Goal: Transaction & Acquisition: Purchase product/service

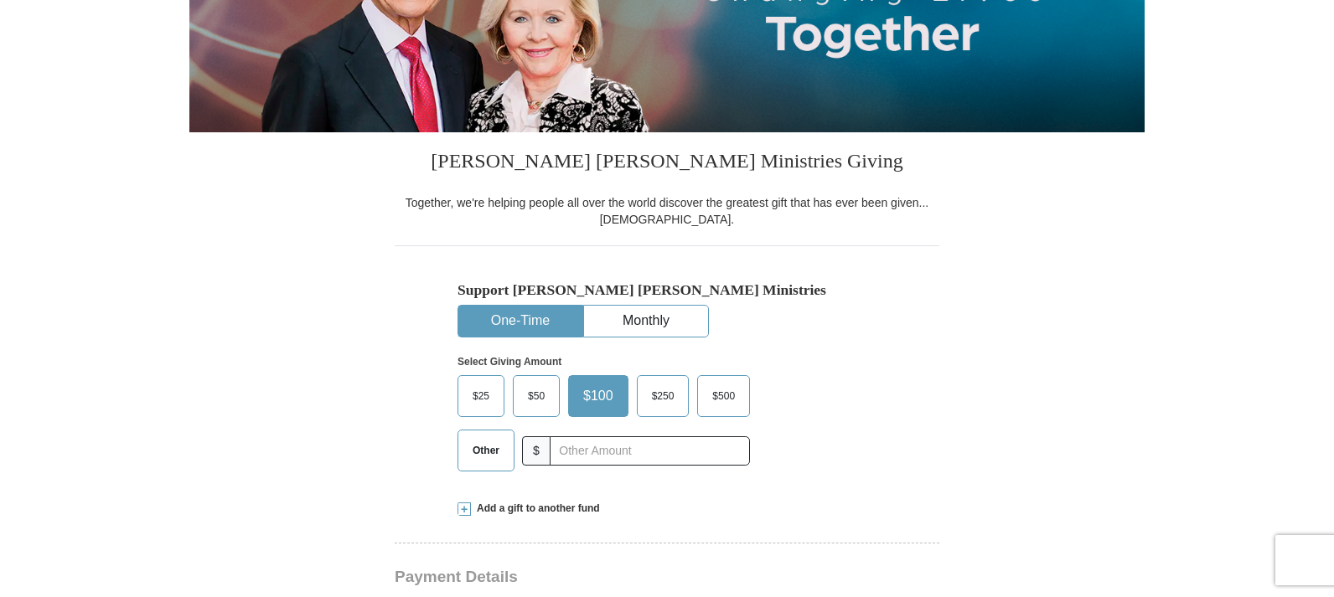
scroll to position [289, 0]
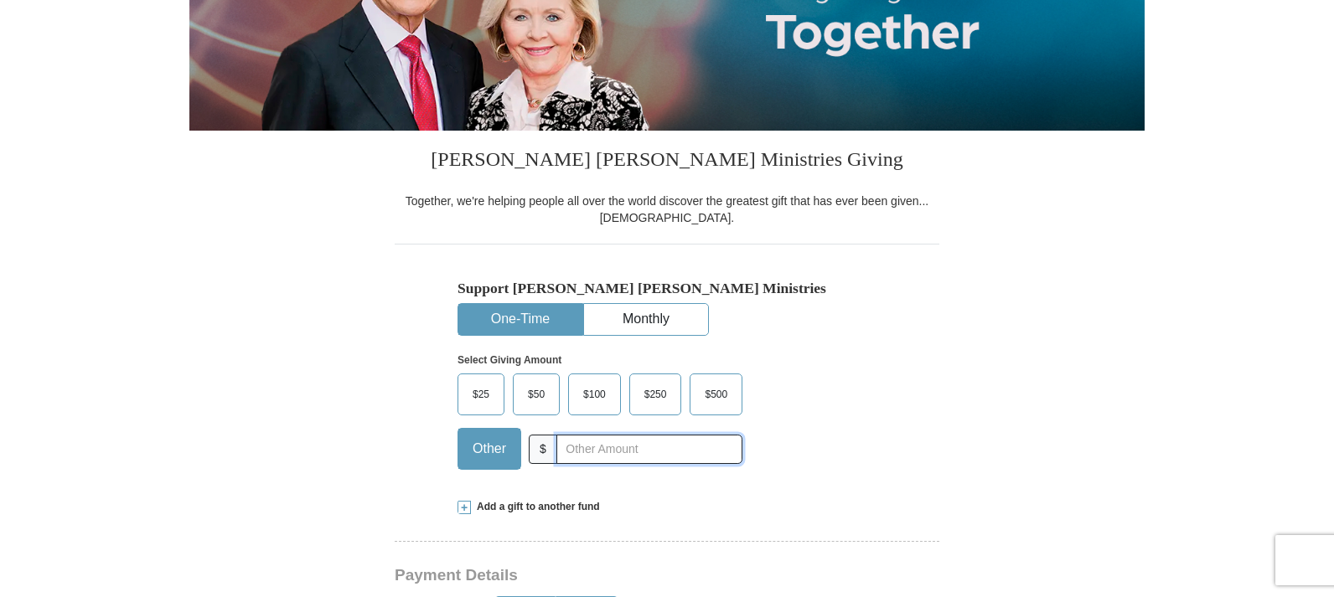
click at [636, 454] on input "text" at bounding box center [649, 449] width 186 height 29
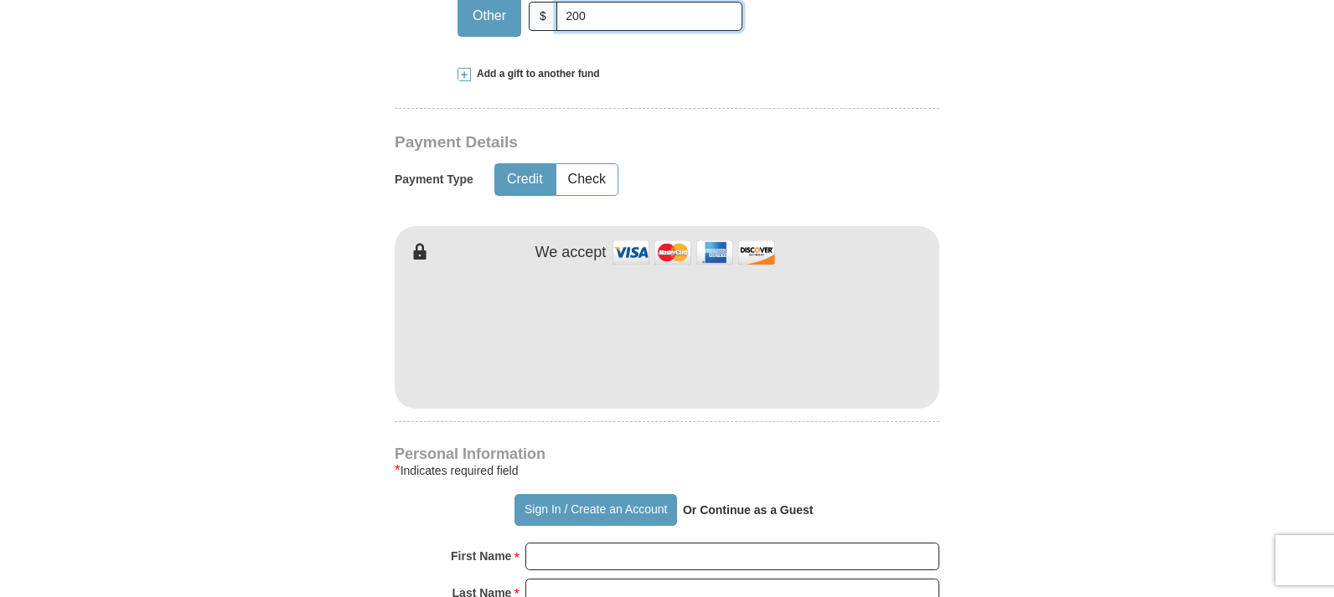
scroll to position [725, 0]
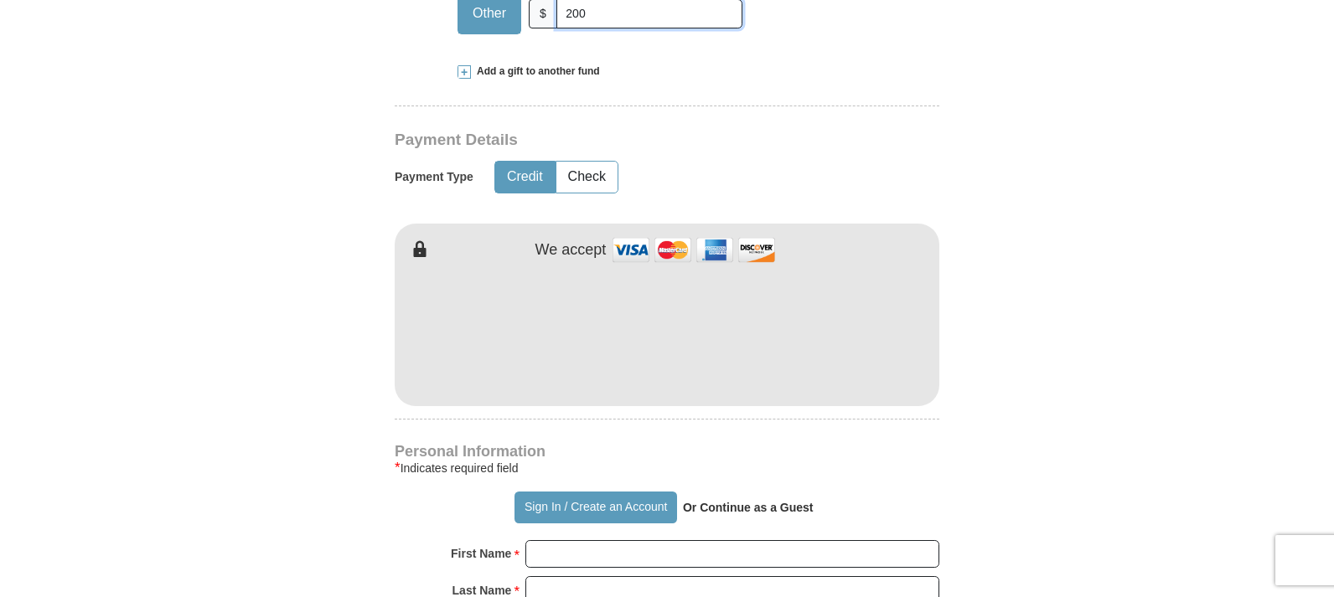
type input "200"
type input "[PERSON_NAME]"
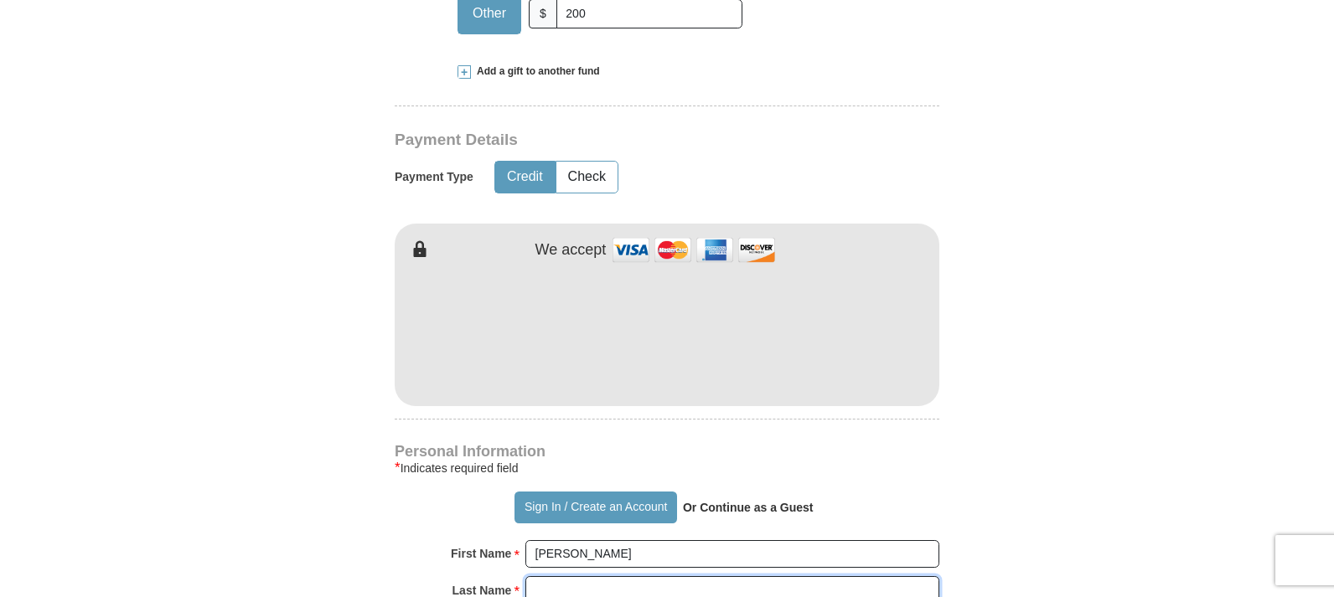
type input "[PERSON_NAME]"
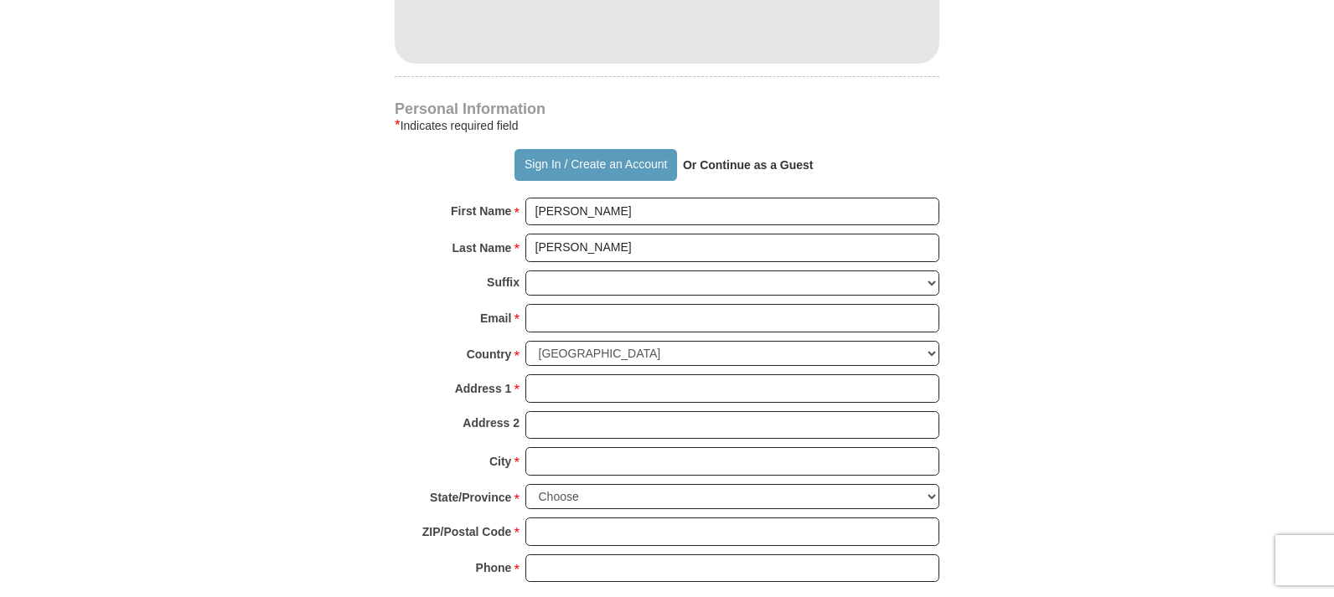
scroll to position [1188, 0]
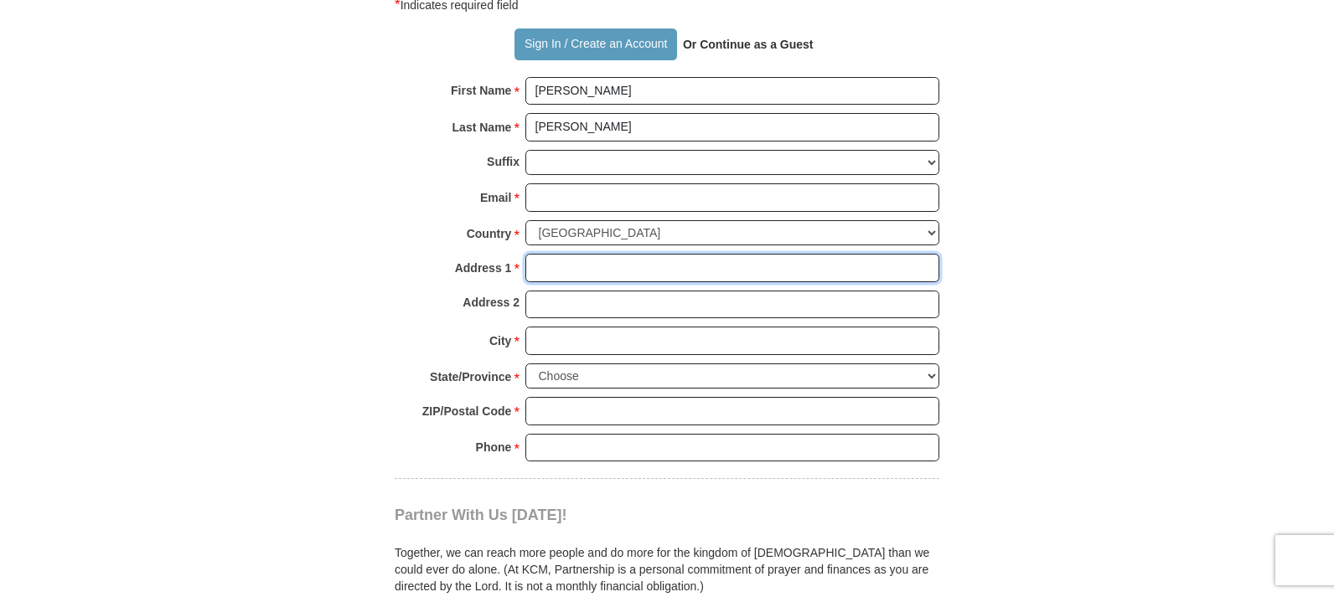
click at [616, 271] on input "Address 1 *" at bounding box center [732, 268] width 414 height 28
type input "[STREET_ADDRESS][PERSON_NAME]"
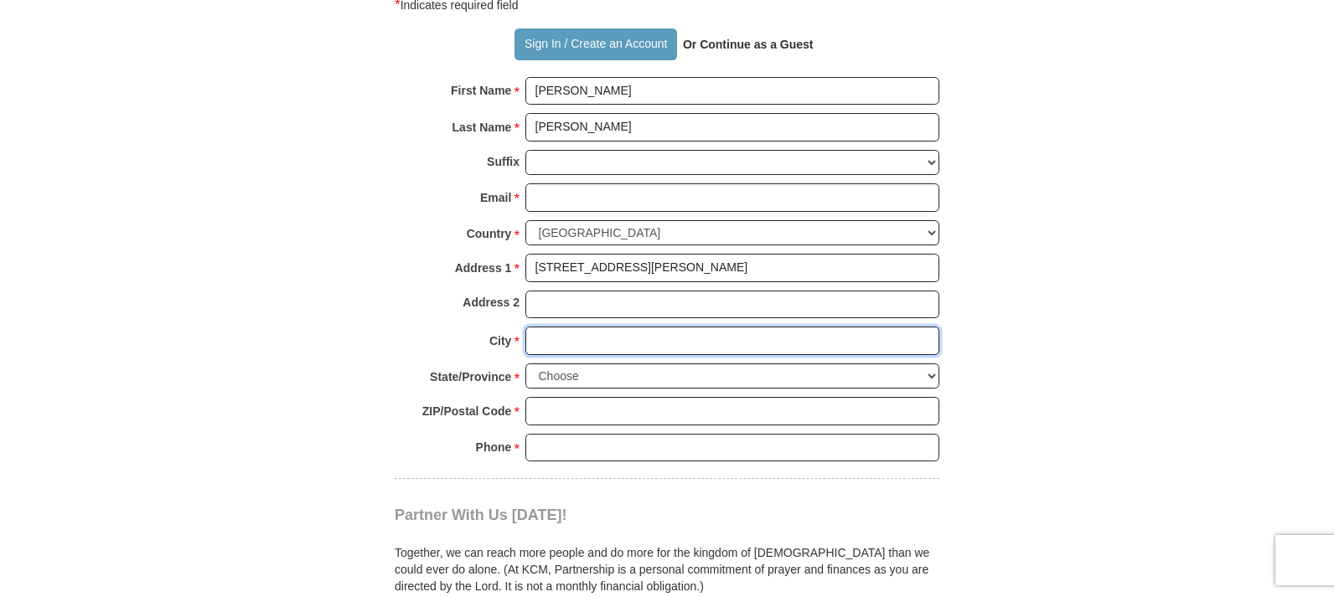
type input "[GEOGRAPHIC_DATA]"
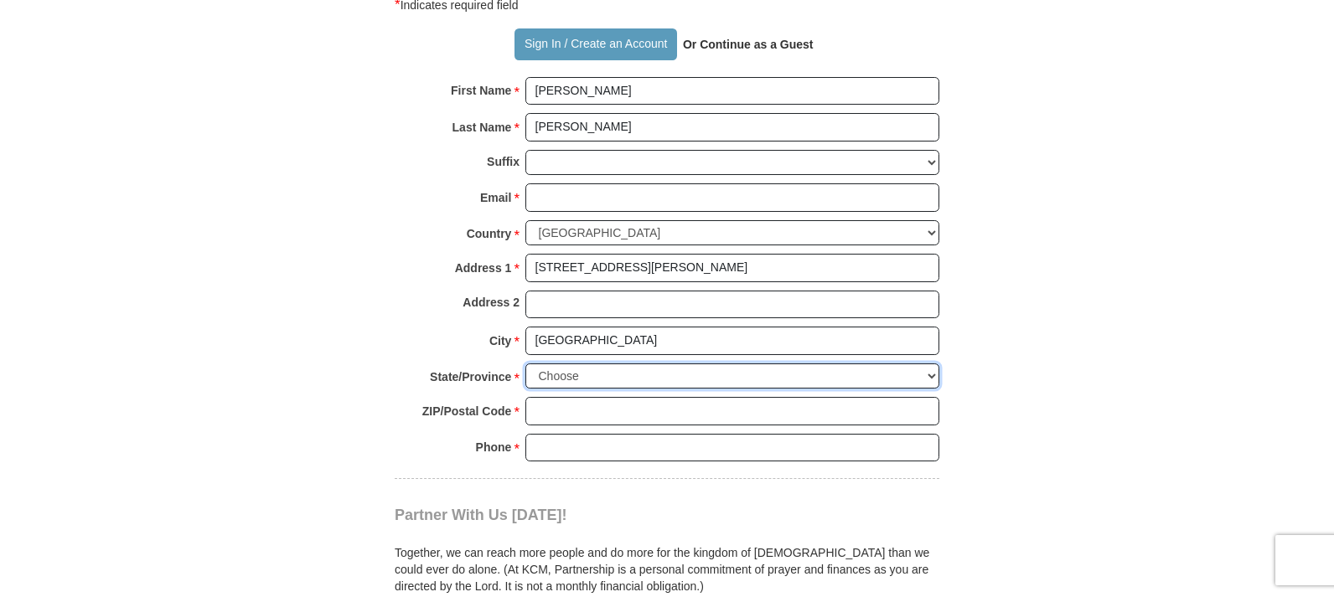
select select "KY"
type input "40205"
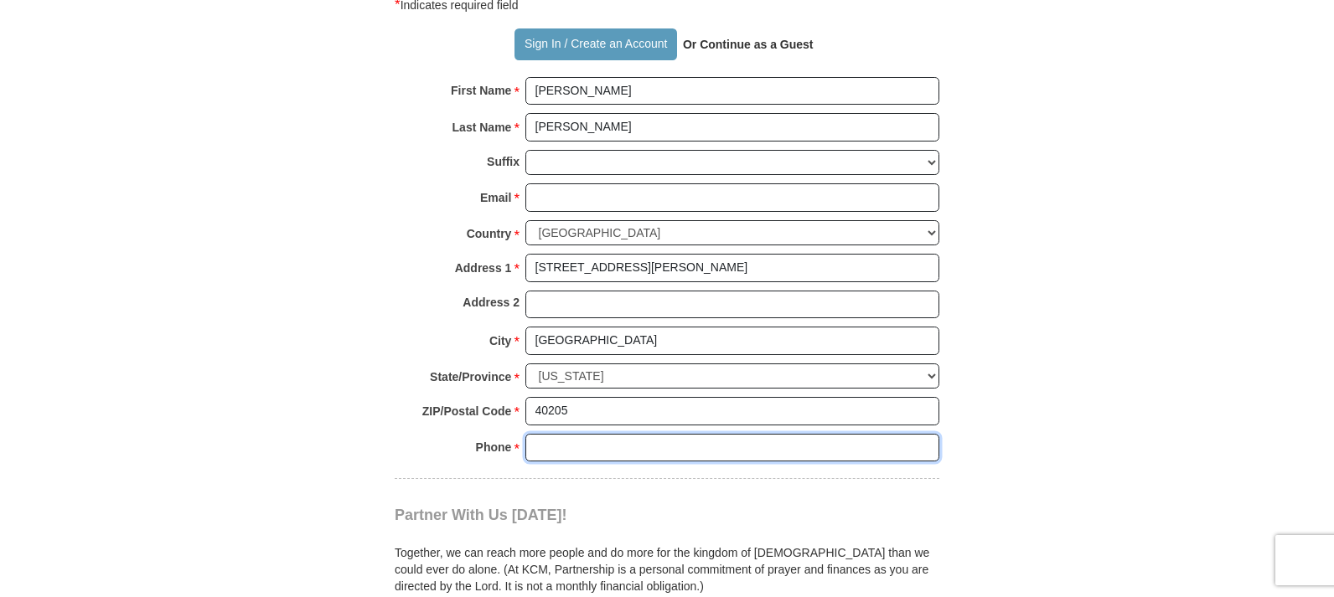
click at [615, 442] on input "Phone * *" at bounding box center [732, 448] width 414 height 28
type input "5026448427"
click at [666, 491] on div "Partner With Us [DATE]! Together, we can reach more people and do more for the …" at bounding box center [667, 551] width 545 height 144
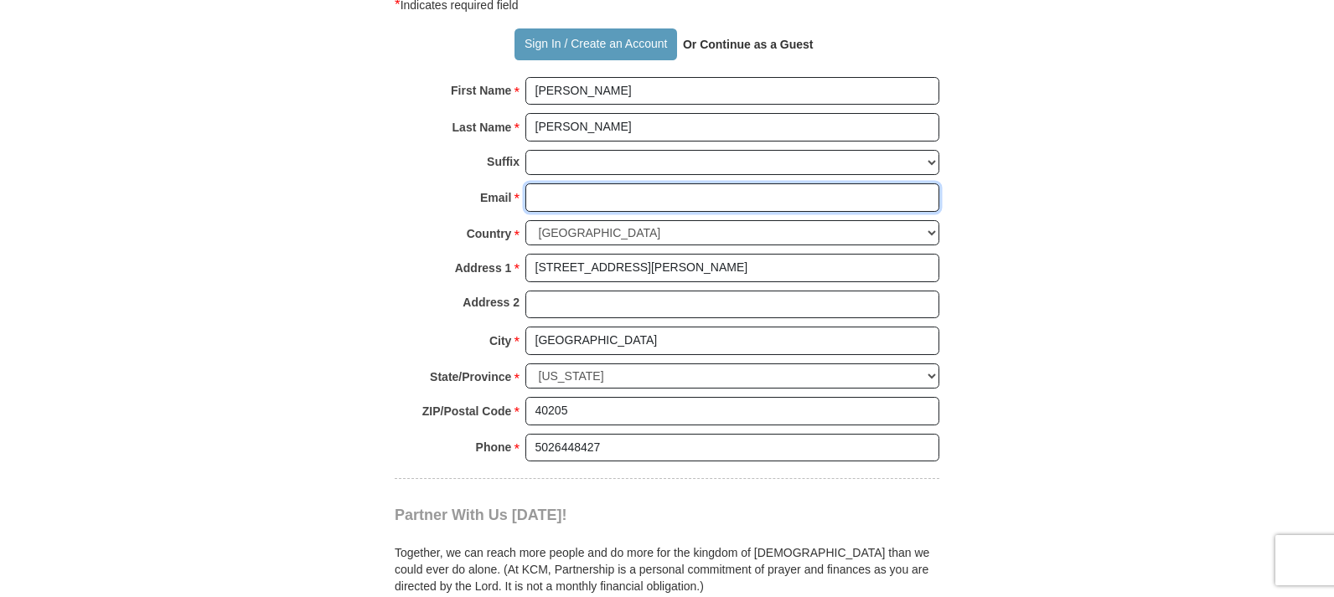
click at [747, 196] on input "Email *" at bounding box center [732, 197] width 414 height 28
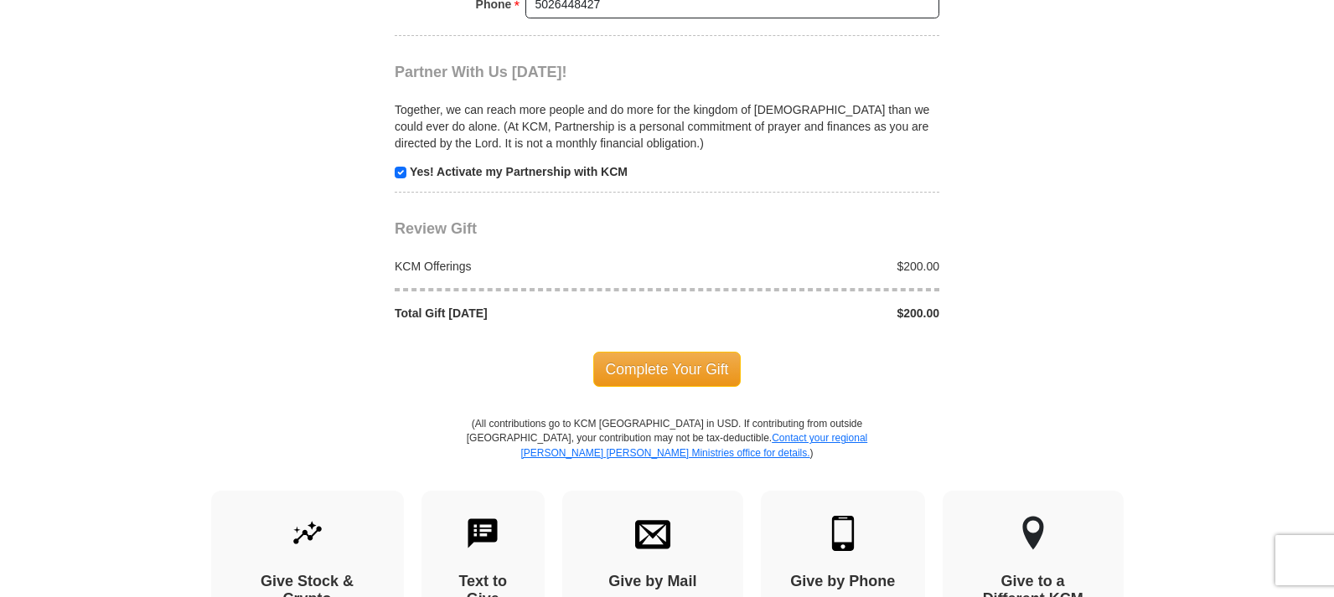
scroll to position [1634, 0]
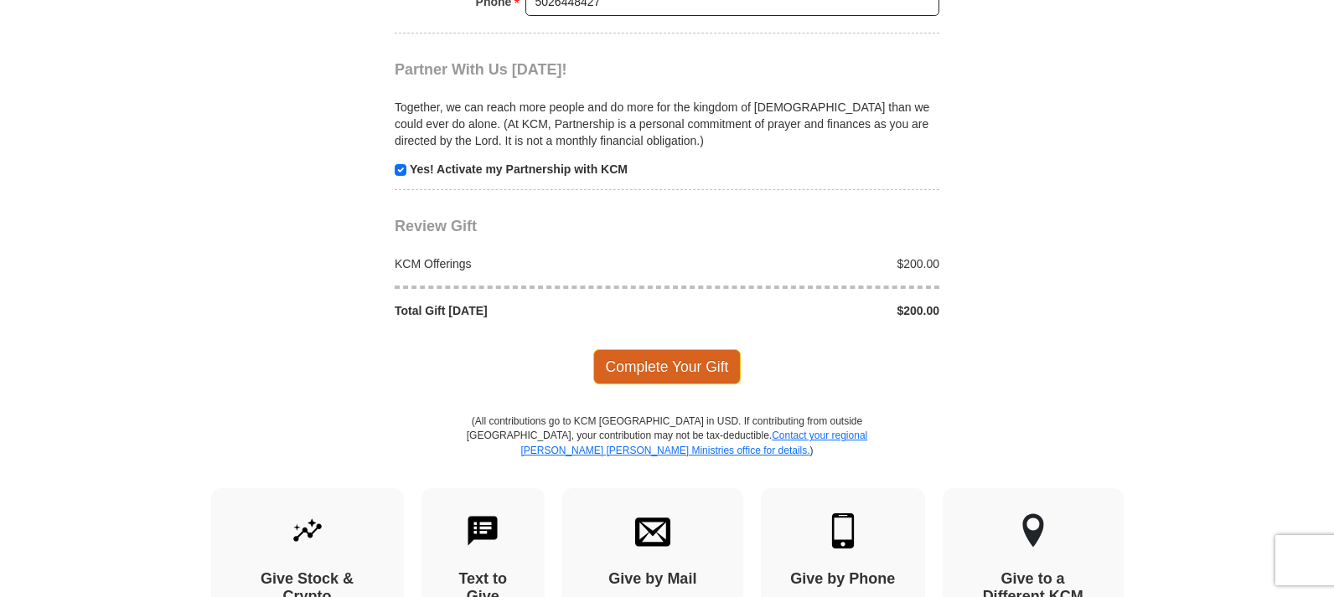
type input "[EMAIL_ADDRESS][DOMAIN_NAME]"
click at [704, 368] on span "Complete Your Gift" at bounding box center [667, 366] width 148 height 35
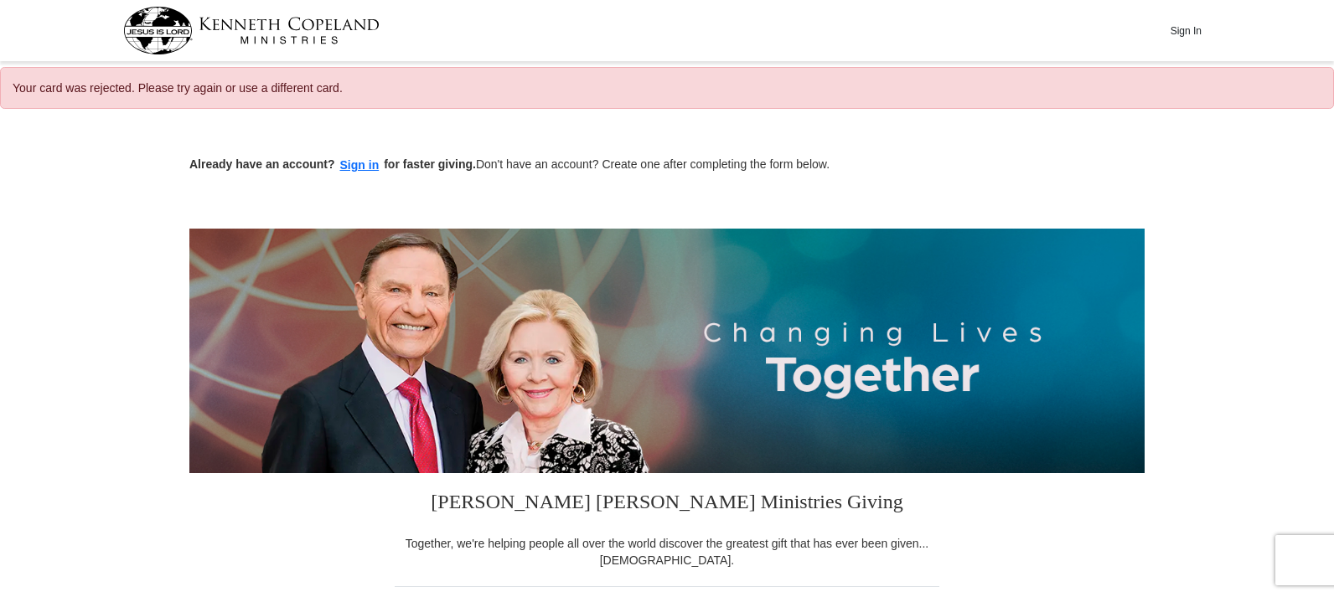
select select "KY"
